Goal: Task Accomplishment & Management: Complete application form

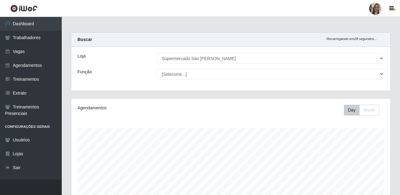
select select "383"
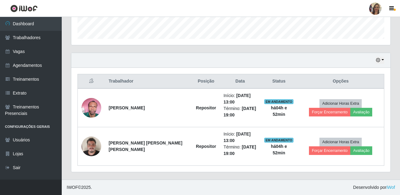
scroll to position [182, 0]
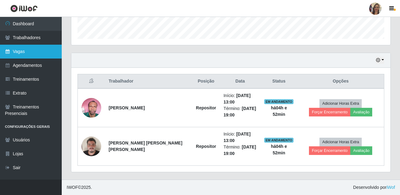
click at [28, 55] on link "Vagas" at bounding box center [31, 52] width 62 height 14
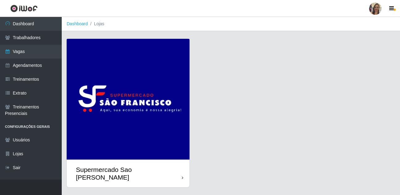
click at [109, 86] on img at bounding box center [128, 99] width 123 height 121
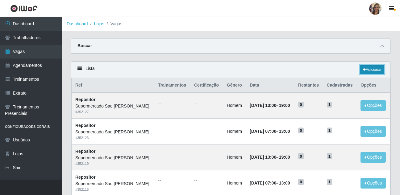
click at [377, 67] on link "Adicionar" at bounding box center [372, 69] width 24 height 9
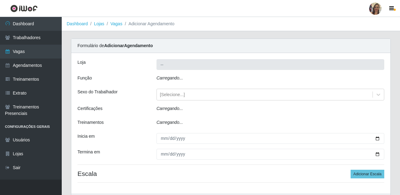
type input "Supermercado Sao [PERSON_NAME]"
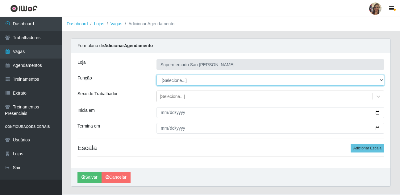
click at [168, 77] on select "[Selecione...] ASG ASG + ASG ++ Balconista de Açougue Balconista de Açougue + B…" at bounding box center [270, 80] width 228 height 11
select select "24"
click at [156, 75] on select "[Selecione...] ASG ASG + ASG ++ Balconista de Açougue Balconista de Açougue + B…" at bounding box center [270, 80] width 228 height 11
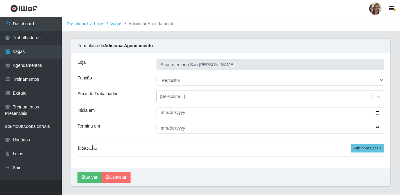
click at [172, 97] on div "[Selecione...]" at bounding box center [172, 96] width 25 height 6
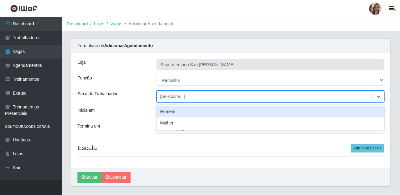
click at [172, 114] on div "Homem" at bounding box center [270, 111] width 228 height 11
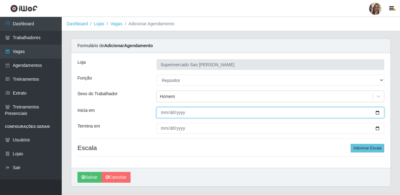
click at [164, 115] on input "Inicia em" at bounding box center [270, 112] width 228 height 11
type input "[DATE]"
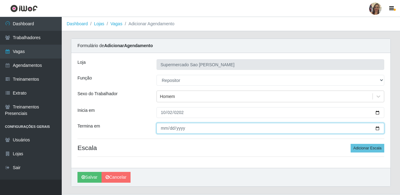
click at [163, 130] on input "Termina em" at bounding box center [270, 128] width 228 height 11
type input "[DATE]"
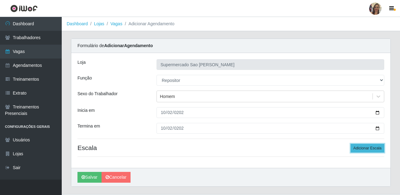
click at [366, 149] on button "Adicionar Escala" at bounding box center [367, 148] width 34 height 9
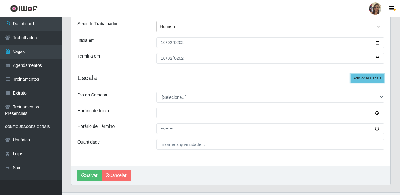
scroll to position [83, 0]
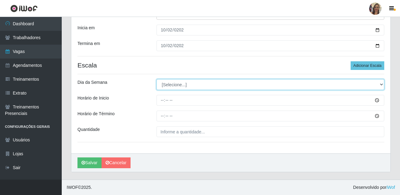
click at [169, 85] on select "[Selecione...] Segunda Terça Quarta Quinta Sexta Sábado Domingo" at bounding box center [270, 84] width 228 height 11
select select "4"
click at [156, 79] on select "[Selecione...] Segunda Terça Quarta Quinta Sexta Sábado Domingo" at bounding box center [270, 84] width 228 height 11
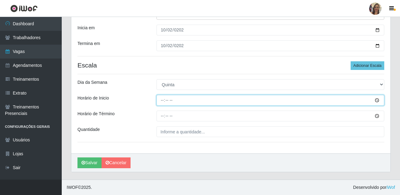
click at [163, 101] on input "Horário de Inicio" at bounding box center [270, 100] width 228 height 11
type input "07:00"
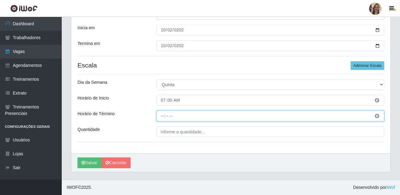
click at [162, 116] on input "Horário de Término" at bounding box center [270, 116] width 228 height 11
type input "13:00"
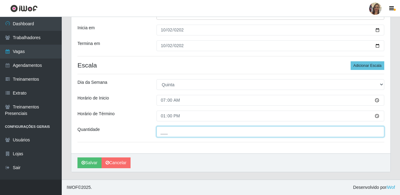
click at [171, 131] on input "___" at bounding box center [270, 131] width 228 height 11
type input "1__"
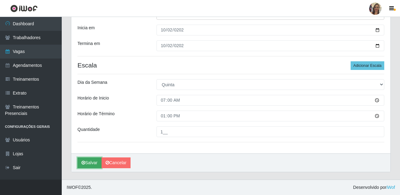
click at [93, 165] on button "Salvar" at bounding box center [89, 163] width 24 height 11
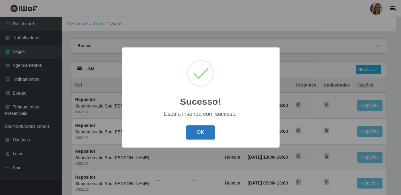
click at [198, 133] on button "OK" at bounding box center [200, 132] width 29 height 14
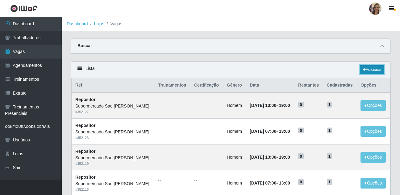
click at [377, 71] on link "Adicionar" at bounding box center [372, 69] width 24 height 9
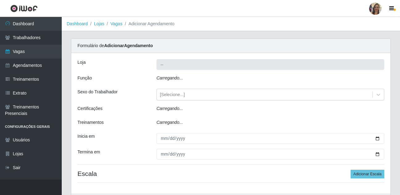
type input "Supermercado Sao [PERSON_NAME]"
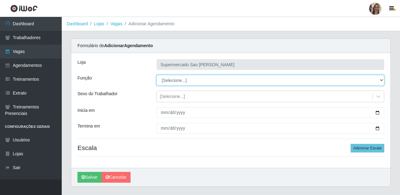
click at [178, 82] on select "[Selecione...] ASG ASG + ASG ++ Balconista de Açougue Balconista de Açougue + B…" at bounding box center [270, 80] width 228 height 11
select select "24"
click at [156, 75] on select "[Selecione...] ASG ASG + ASG ++ Balconista de Açougue Balconista de Açougue + B…" at bounding box center [270, 80] width 228 height 11
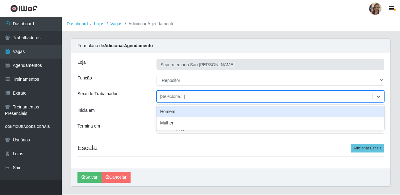
click at [170, 98] on div "[Selecione...]" at bounding box center [172, 96] width 25 height 6
click at [169, 113] on div "Homem" at bounding box center [270, 111] width 228 height 11
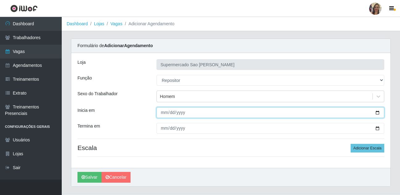
click at [164, 115] on input "Inicia em" at bounding box center [270, 112] width 228 height 11
type input "[DATE]"
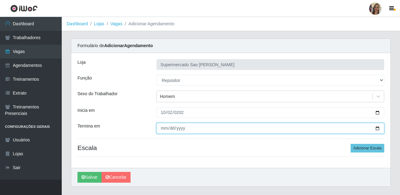
click at [165, 128] on input "Termina em" at bounding box center [270, 128] width 228 height 11
type input "[DATE]"
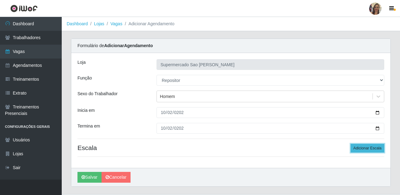
click at [361, 146] on button "Adicionar Escala" at bounding box center [367, 148] width 34 height 9
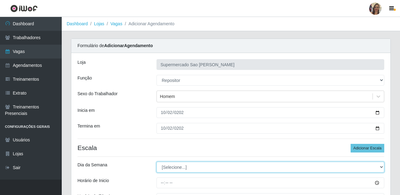
click at [176, 169] on select "[Selecione...] Segunda Terça Quarta Quinta Sexta Sábado Domingo" at bounding box center [270, 167] width 228 height 11
select select "4"
click at [156, 162] on select "[Selecione...] Segunda Terça Quarta Quinta Sexta Sábado Domingo" at bounding box center [270, 167] width 228 height 11
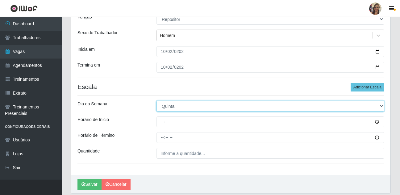
scroll to position [62, 0]
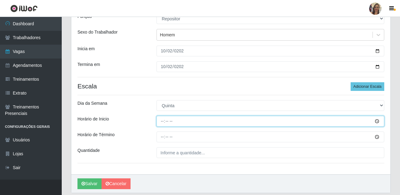
click at [163, 122] on input "Horário de Inicio" at bounding box center [270, 121] width 228 height 11
type input "13:00"
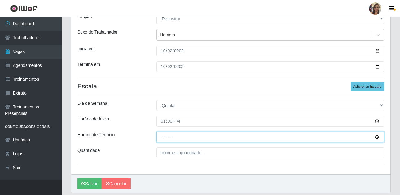
click at [162, 138] on input "Horário de Término" at bounding box center [270, 137] width 228 height 11
type input "19:00"
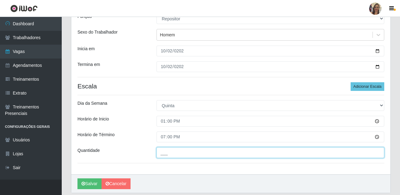
click at [169, 156] on input "___" at bounding box center [270, 152] width 228 height 11
type input "1__"
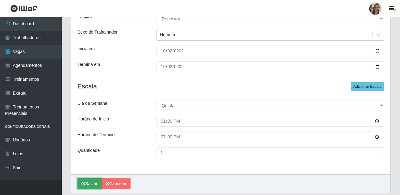
click at [92, 188] on button "Salvar" at bounding box center [89, 184] width 24 height 11
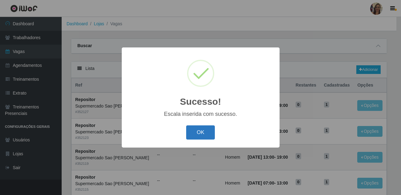
click at [201, 140] on button "OK" at bounding box center [200, 132] width 29 height 14
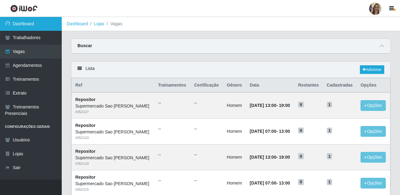
click at [28, 28] on link "Dashboard" at bounding box center [31, 24] width 62 height 14
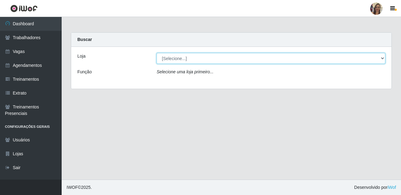
click at [209, 61] on select "[Selecione...] Supermercado Sao Francisco - Amarante" at bounding box center [271, 58] width 229 height 11
select select "383"
click at [157, 53] on select "[Selecione...] Supermercado Sao Francisco - Amarante" at bounding box center [271, 58] width 229 height 11
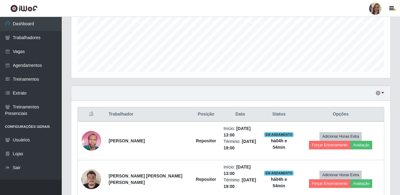
scroll to position [182, 0]
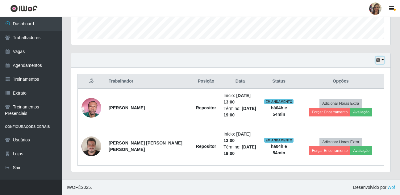
click at [382, 60] on button "button" at bounding box center [379, 60] width 9 height 7
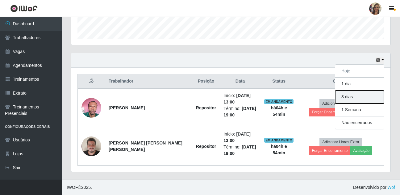
click at [356, 97] on button "3 dias" at bounding box center [359, 97] width 49 height 13
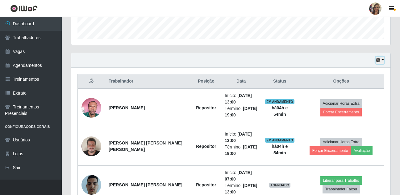
click at [382, 60] on button "button" at bounding box center [379, 60] width 9 height 7
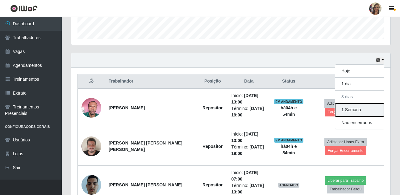
click at [353, 110] on button "1 Semana" at bounding box center [359, 110] width 49 height 13
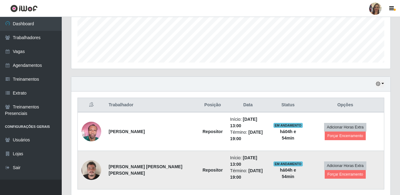
scroll to position [169, 0]
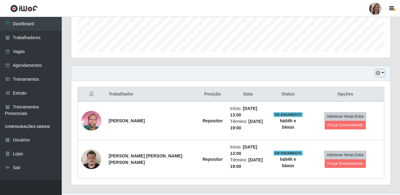
click at [380, 73] on icon "button" at bounding box center [378, 73] width 4 height 4
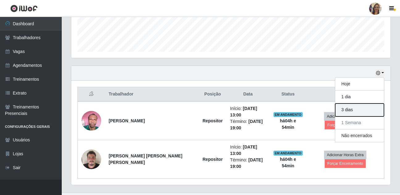
click at [343, 112] on button "3 dias" at bounding box center [359, 110] width 49 height 13
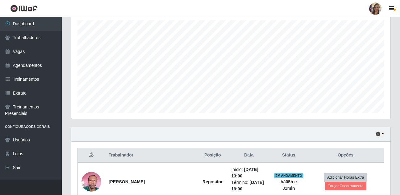
scroll to position [107, 0]
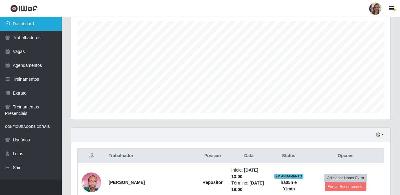
click at [42, 22] on link "Dashboard" at bounding box center [31, 24] width 62 height 14
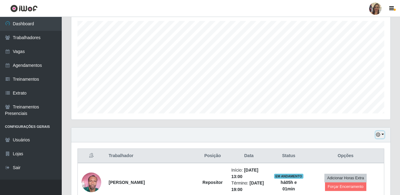
click at [383, 133] on button "button" at bounding box center [379, 134] width 9 height 7
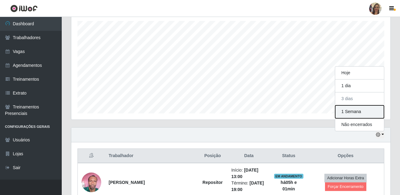
click at [356, 111] on button "1 Semana" at bounding box center [359, 111] width 49 height 13
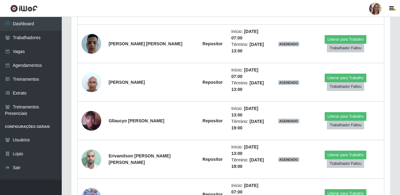
scroll to position [169, 0]
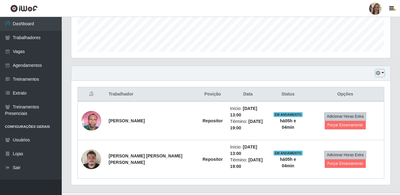
click at [383, 72] on button "button" at bounding box center [379, 73] width 9 height 7
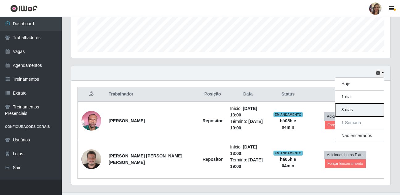
click at [345, 109] on button "3 dias" at bounding box center [359, 110] width 49 height 13
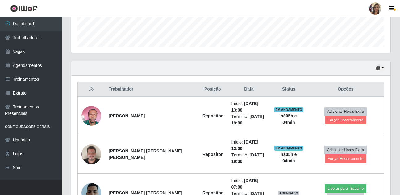
scroll to position [166, 0]
